Goal: Information Seeking & Learning: Learn about a topic

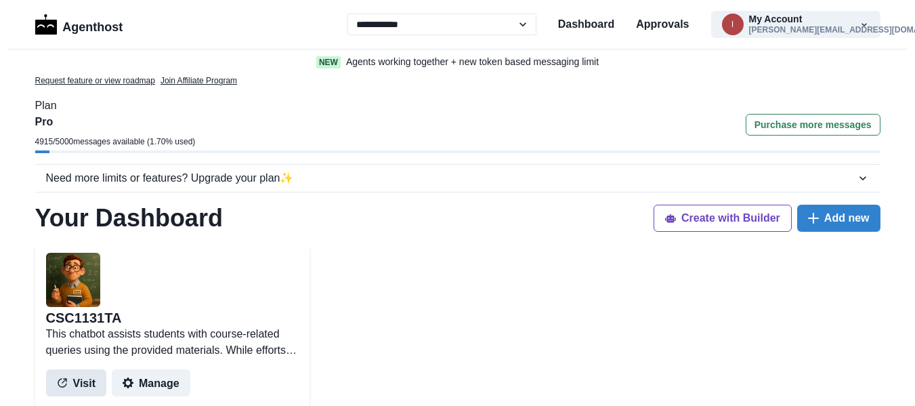
click at [75, 385] on button "Visit" at bounding box center [76, 382] width 61 height 27
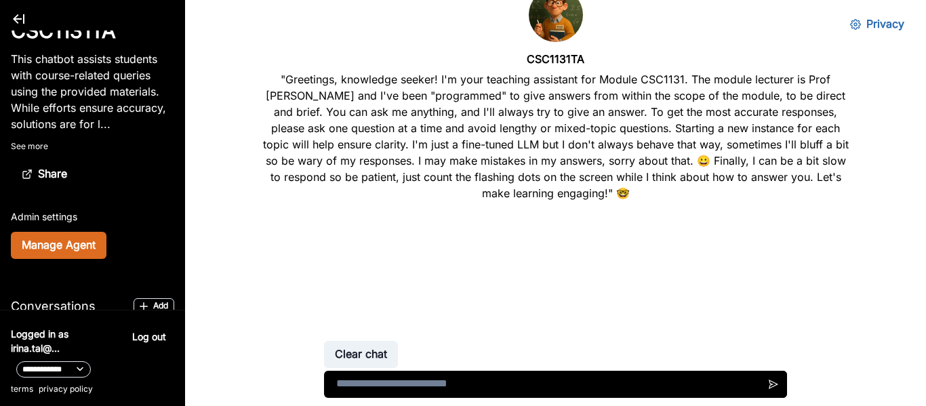
scroll to position [98, 0]
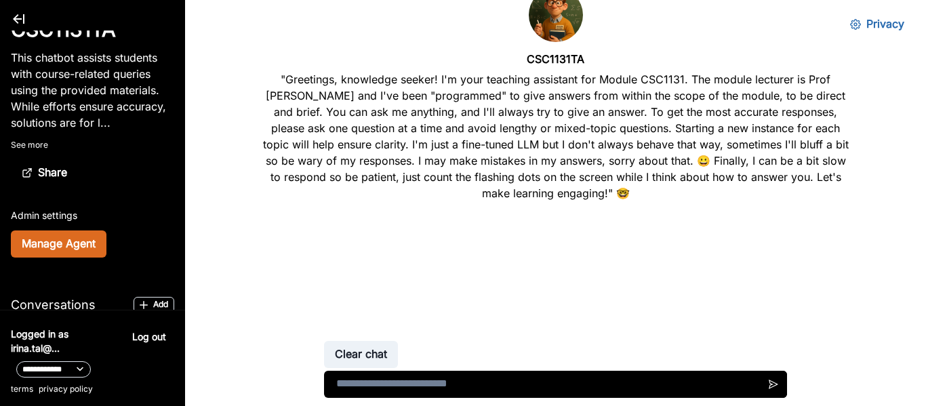
click at [40, 146] on p "See more" at bounding box center [92, 145] width 163 height 12
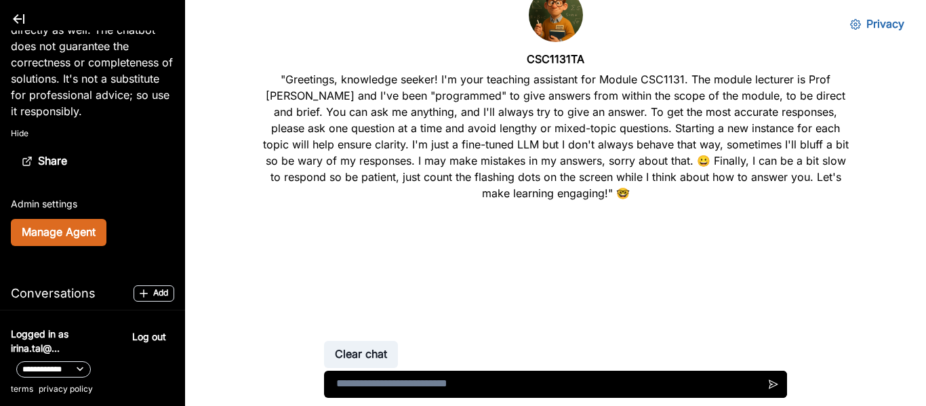
scroll to position [0, 0]
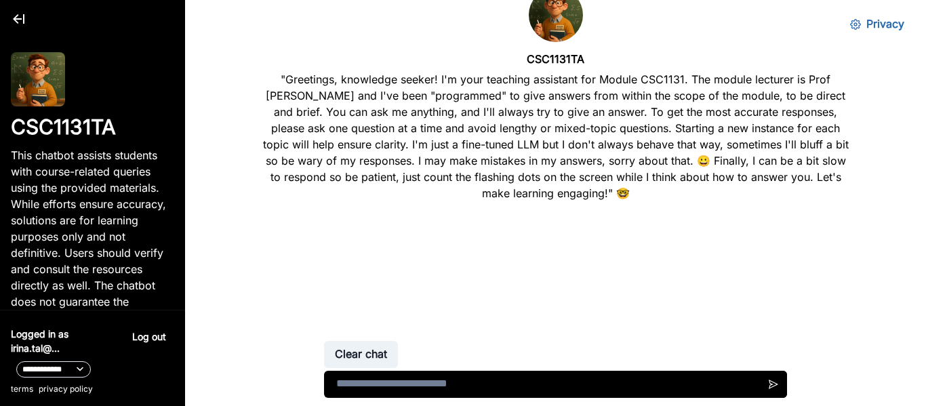
click at [458, 180] on p ""Greetings, knowledge seeker! I'm your teaching assistant for Module CSC1131. T…" at bounding box center [556, 136] width 588 height 130
